Goal: Task Accomplishment & Management: Complete application form

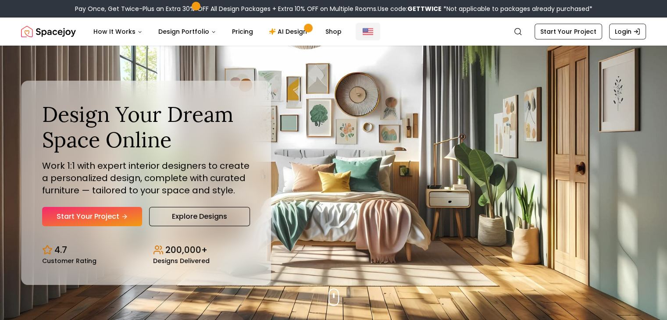
click at [363, 32] on img "Global" at bounding box center [368, 31] width 11 height 11
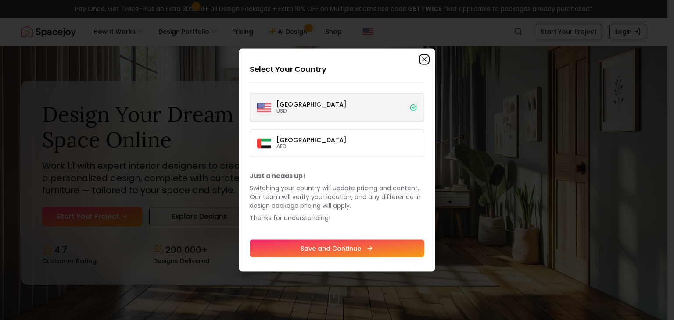
click at [423, 59] on icon "button" at bounding box center [424, 59] width 7 height 7
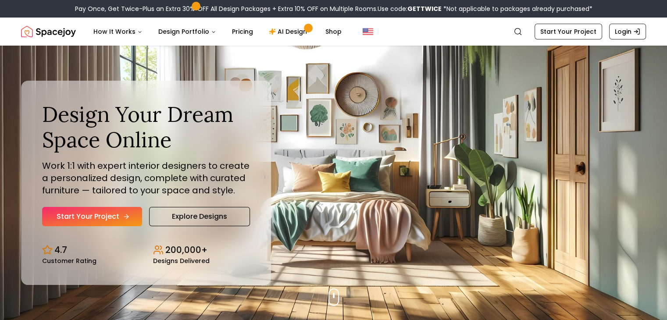
click at [105, 218] on link "Start Your Project" at bounding box center [92, 216] width 100 height 19
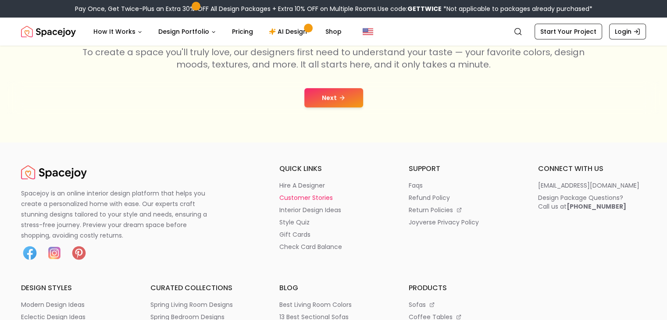
scroll to position [175, 0]
click at [347, 99] on button "Next" at bounding box center [333, 97] width 59 height 19
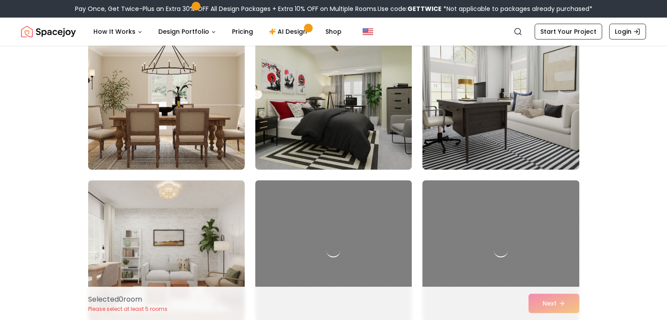
scroll to position [395, 0]
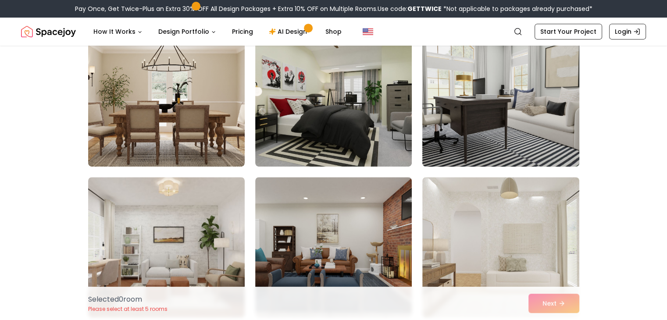
click at [495, 90] on img at bounding box center [501, 96] width 165 height 147
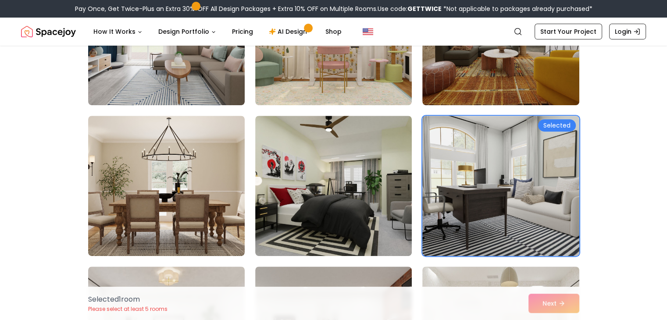
scroll to position [307, 0]
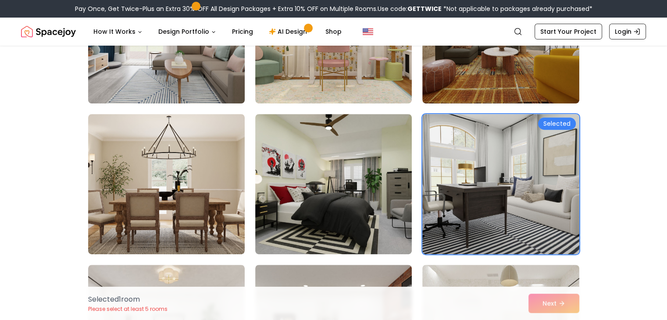
click at [138, 74] on img at bounding box center [166, 33] width 165 height 147
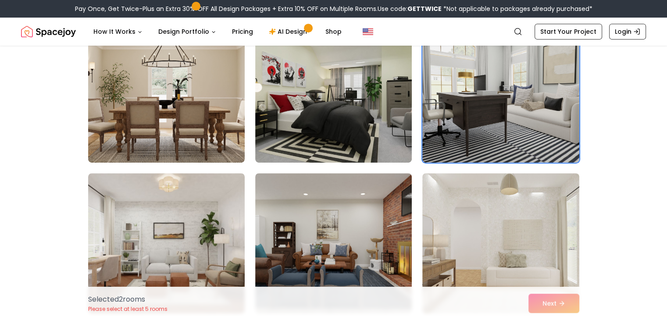
scroll to position [439, 0]
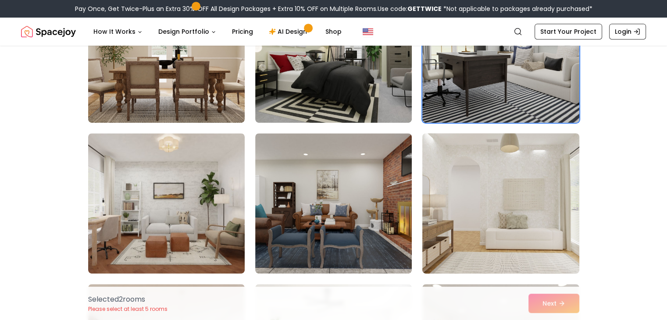
click at [503, 178] on img at bounding box center [501, 203] width 165 height 147
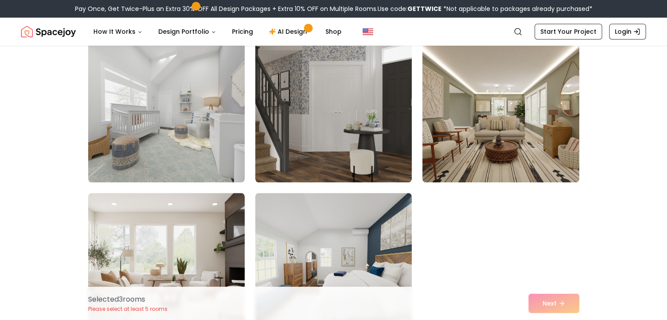
scroll to position [834, 0]
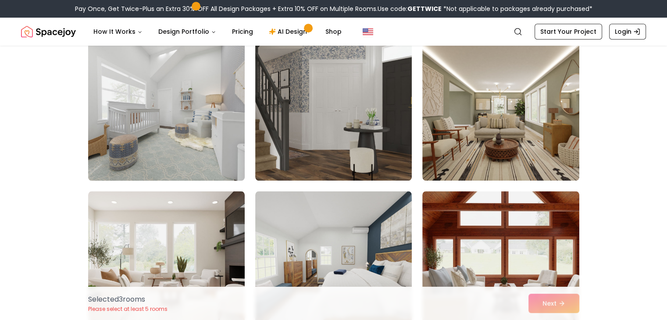
click at [197, 137] on img at bounding box center [166, 110] width 165 height 147
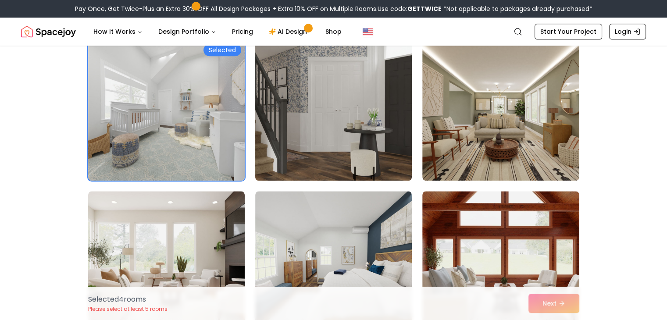
click at [338, 153] on img at bounding box center [333, 110] width 165 height 147
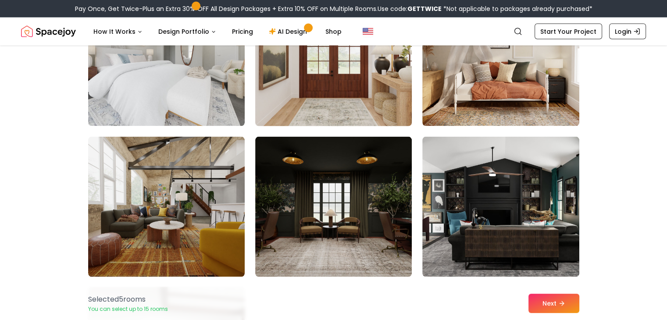
scroll to position [1799, 0]
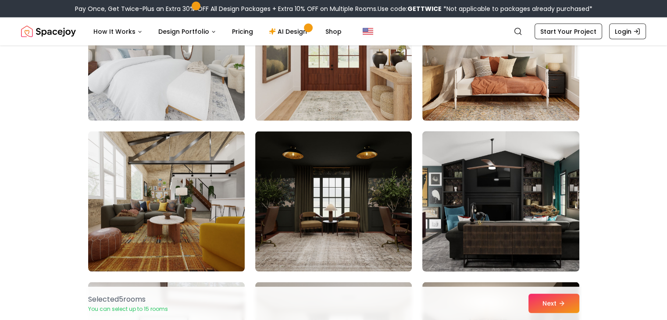
click at [481, 212] on img at bounding box center [501, 201] width 165 height 147
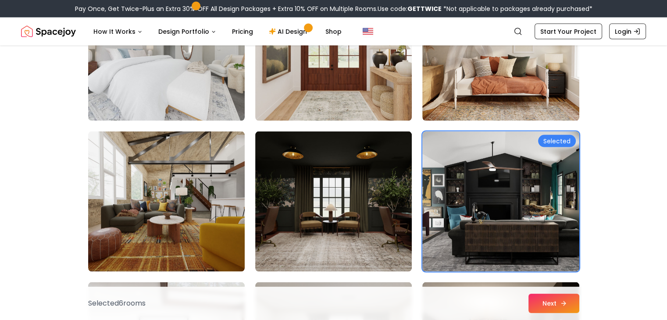
click at [563, 302] on icon at bounding box center [563, 303] width 7 height 7
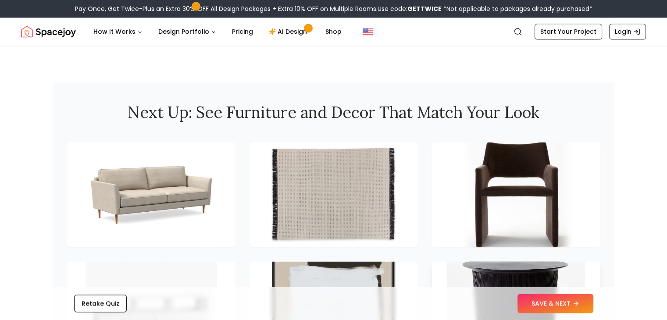
scroll to position [1097, 0]
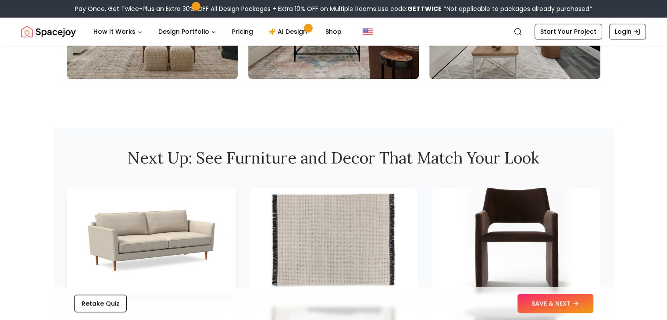
click at [181, 217] on img at bounding box center [151, 240] width 138 height 111
click at [291, 34] on link "AI Design" at bounding box center [289, 32] width 55 height 18
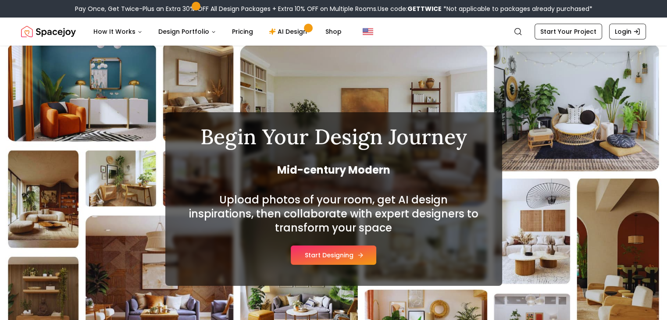
click at [348, 262] on button "Start Designing" at bounding box center [334, 255] width 86 height 19
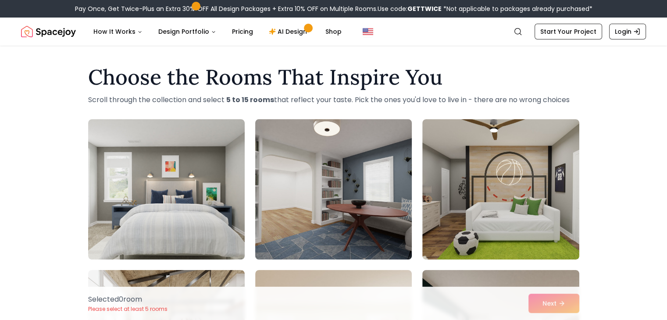
click at [376, 227] on img at bounding box center [333, 189] width 165 height 147
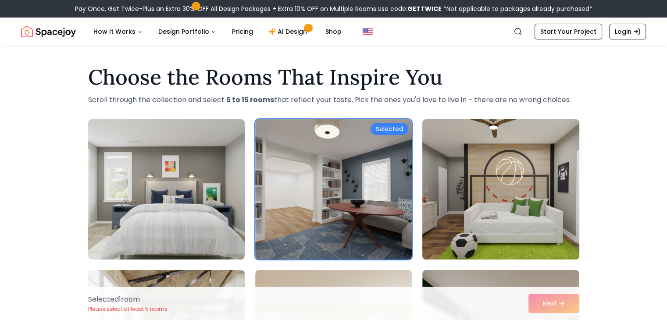
click at [501, 211] on img at bounding box center [501, 189] width 165 height 147
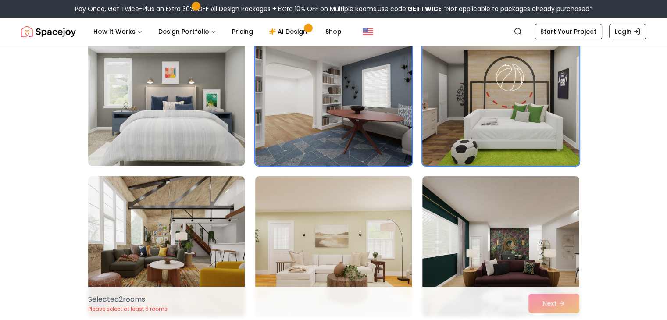
scroll to position [132, 0]
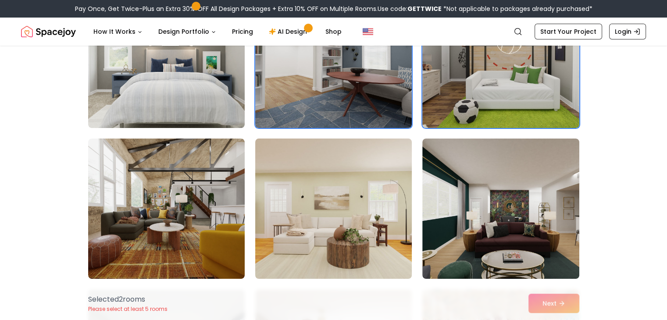
click at [389, 243] on img at bounding box center [333, 208] width 165 height 147
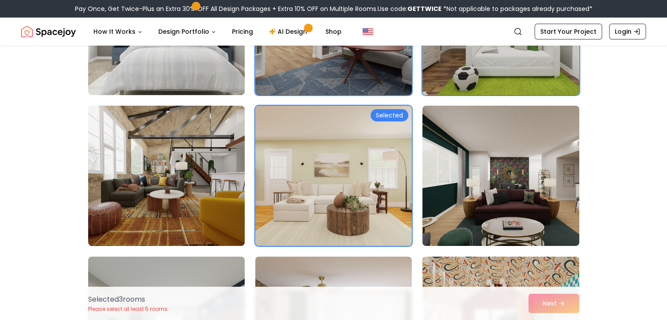
scroll to position [307, 0]
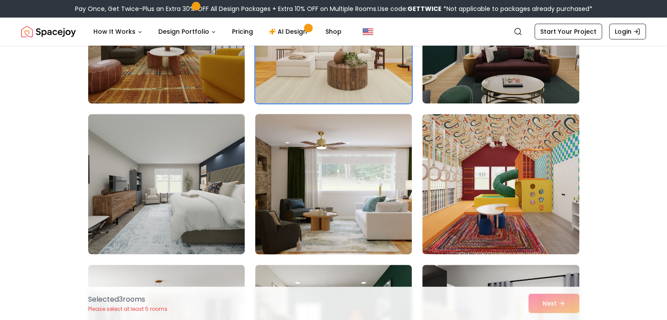
click at [391, 239] on img at bounding box center [333, 184] width 165 height 147
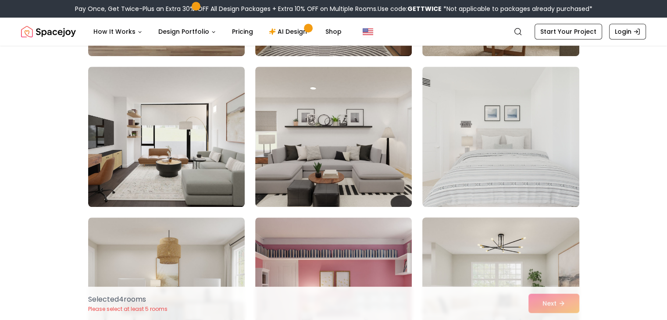
scroll to position [658, 0]
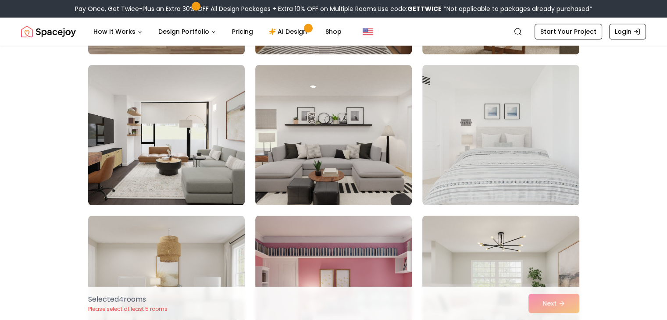
click at [505, 236] on img at bounding box center [501, 285] width 165 height 147
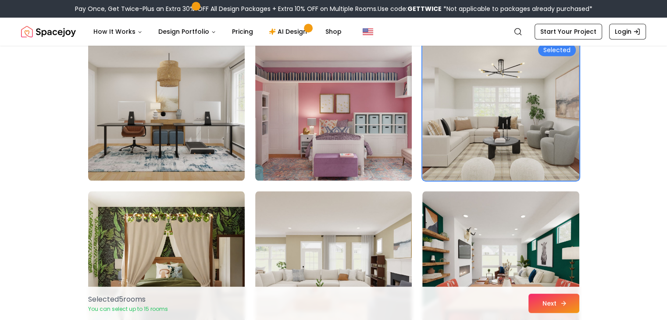
click at [549, 302] on button "Next" at bounding box center [554, 303] width 51 height 19
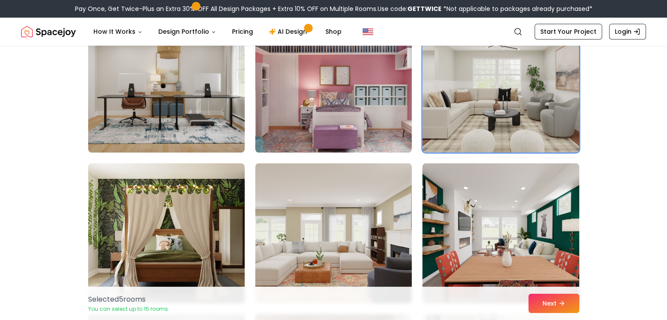
scroll to position [834, 0]
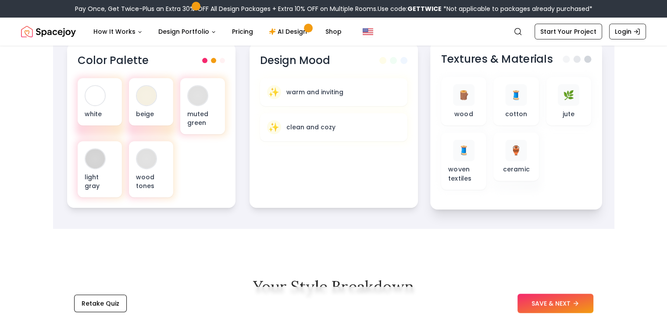
scroll to position [263, 0]
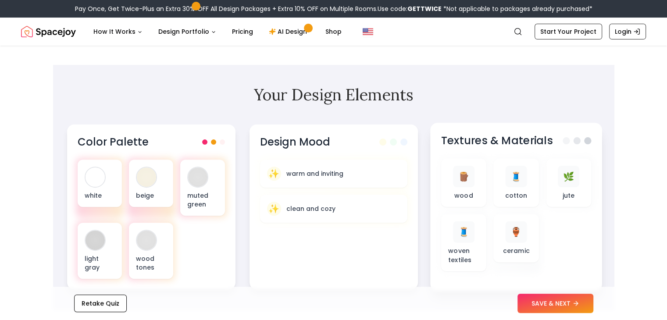
click at [579, 142] on span at bounding box center [576, 140] width 7 height 7
click at [502, 144] on h3 "Textures & Materials" at bounding box center [497, 141] width 112 height 14
click at [519, 253] on p "ceramic" at bounding box center [516, 251] width 27 height 9
click at [453, 187] on div "🪵 wood" at bounding box center [463, 183] width 31 height 34
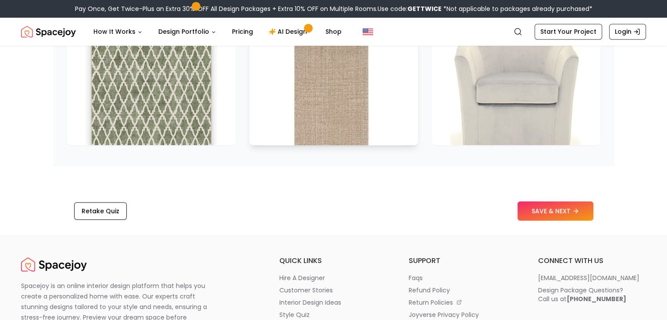
scroll to position [1536, 0]
